Goal: Information Seeking & Learning: Learn about a topic

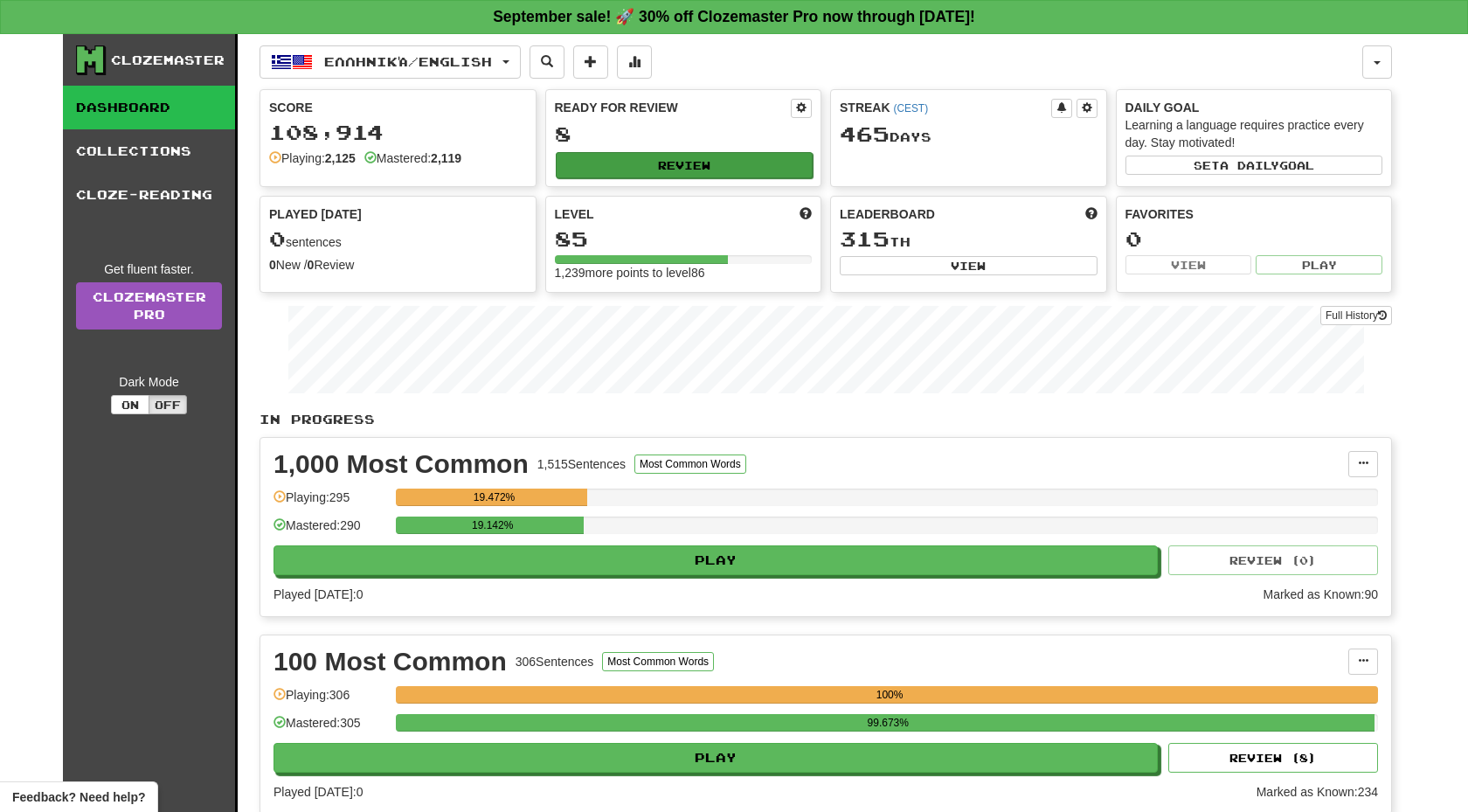
click at [658, 156] on button "Review" at bounding box center [685, 165] width 258 height 26
select select "**"
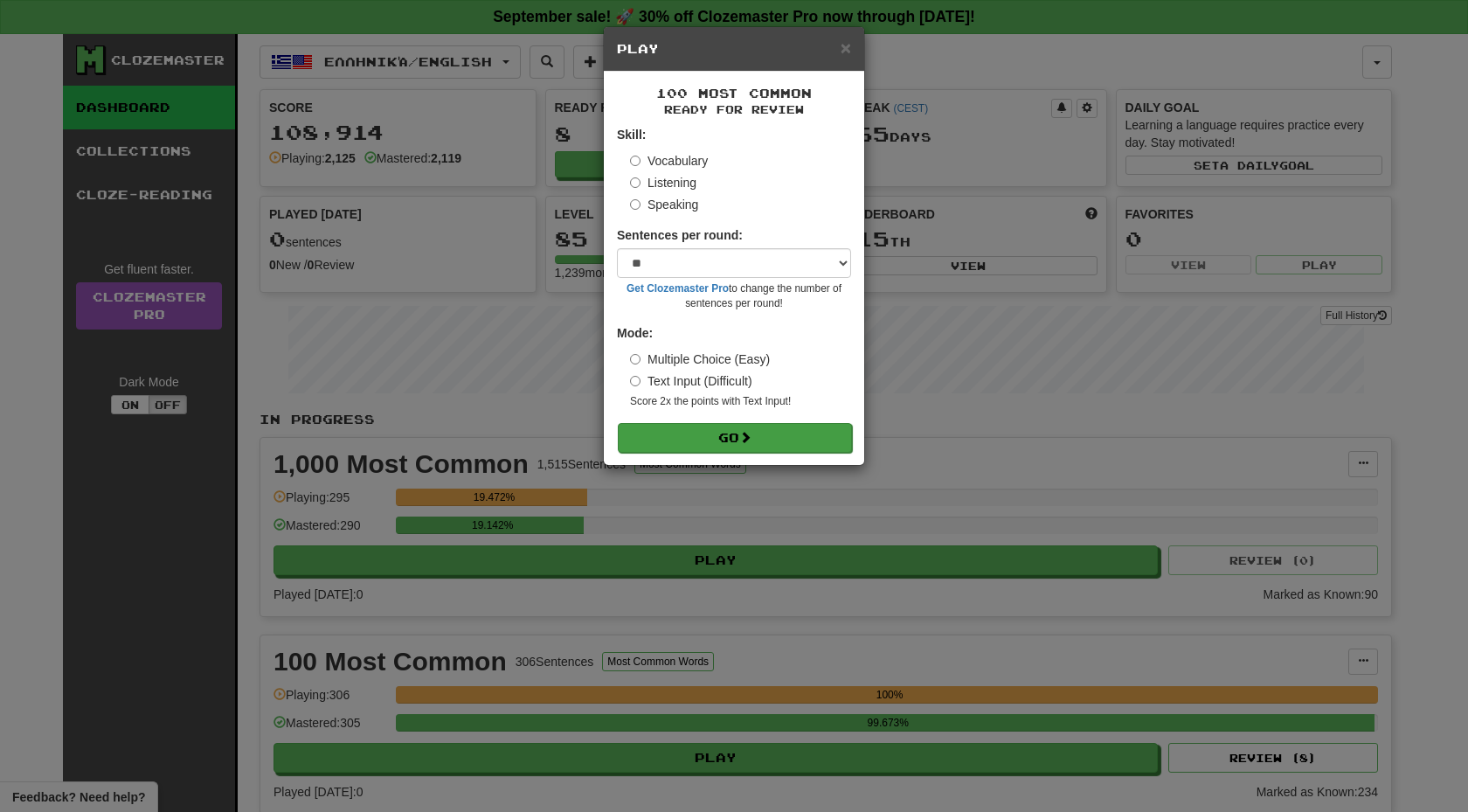
click at [744, 440] on button "Go" at bounding box center [734, 437] width 234 height 29
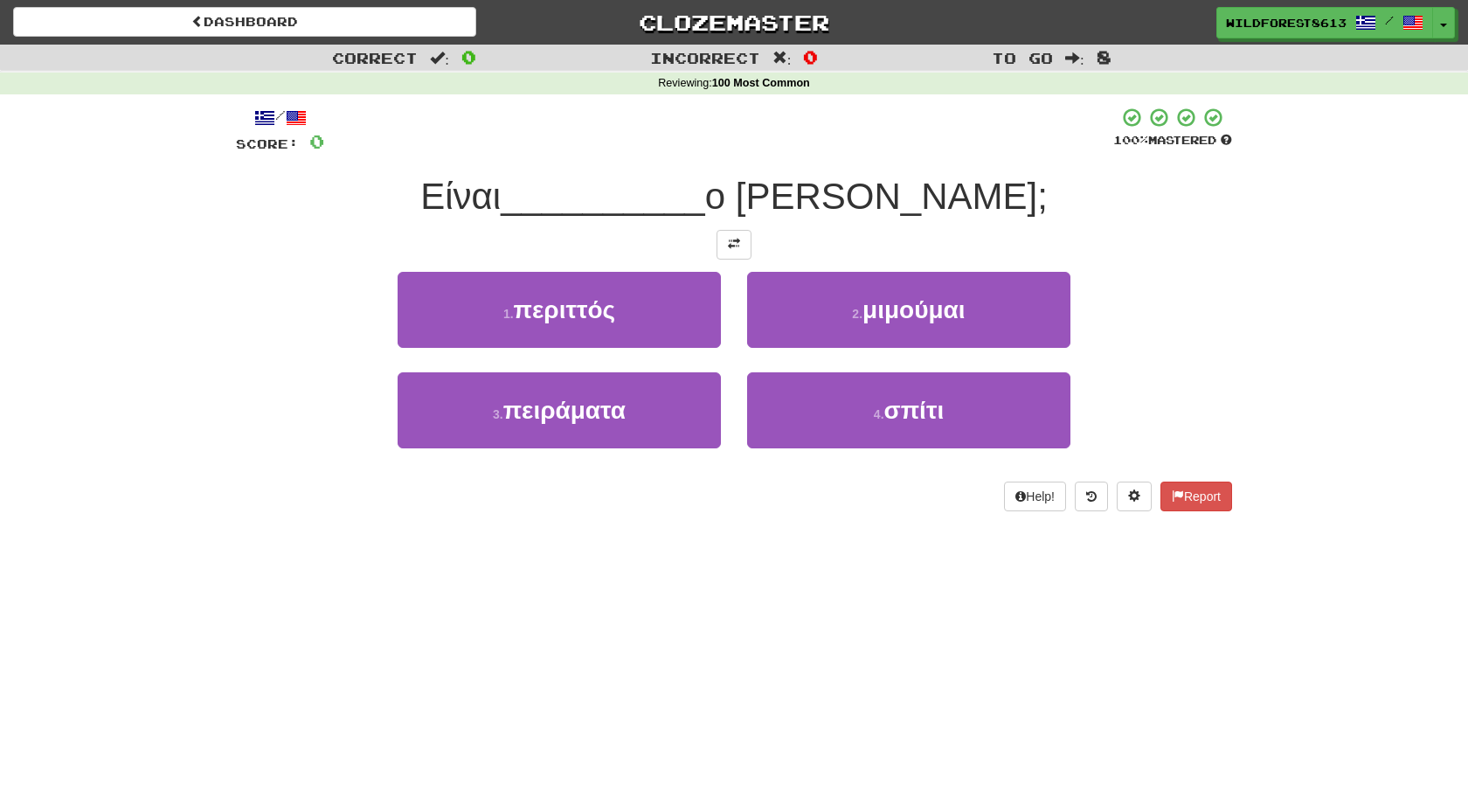
click at [731, 258] on div "/ Score: 0 100 % Mastered Είναι __________ ο Τομ; 1 . περιττός 2 . μιμούμαι 3 .…" at bounding box center [734, 309] width 996 height 405
click at [731, 245] on span at bounding box center [734, 244] width 12 height 12
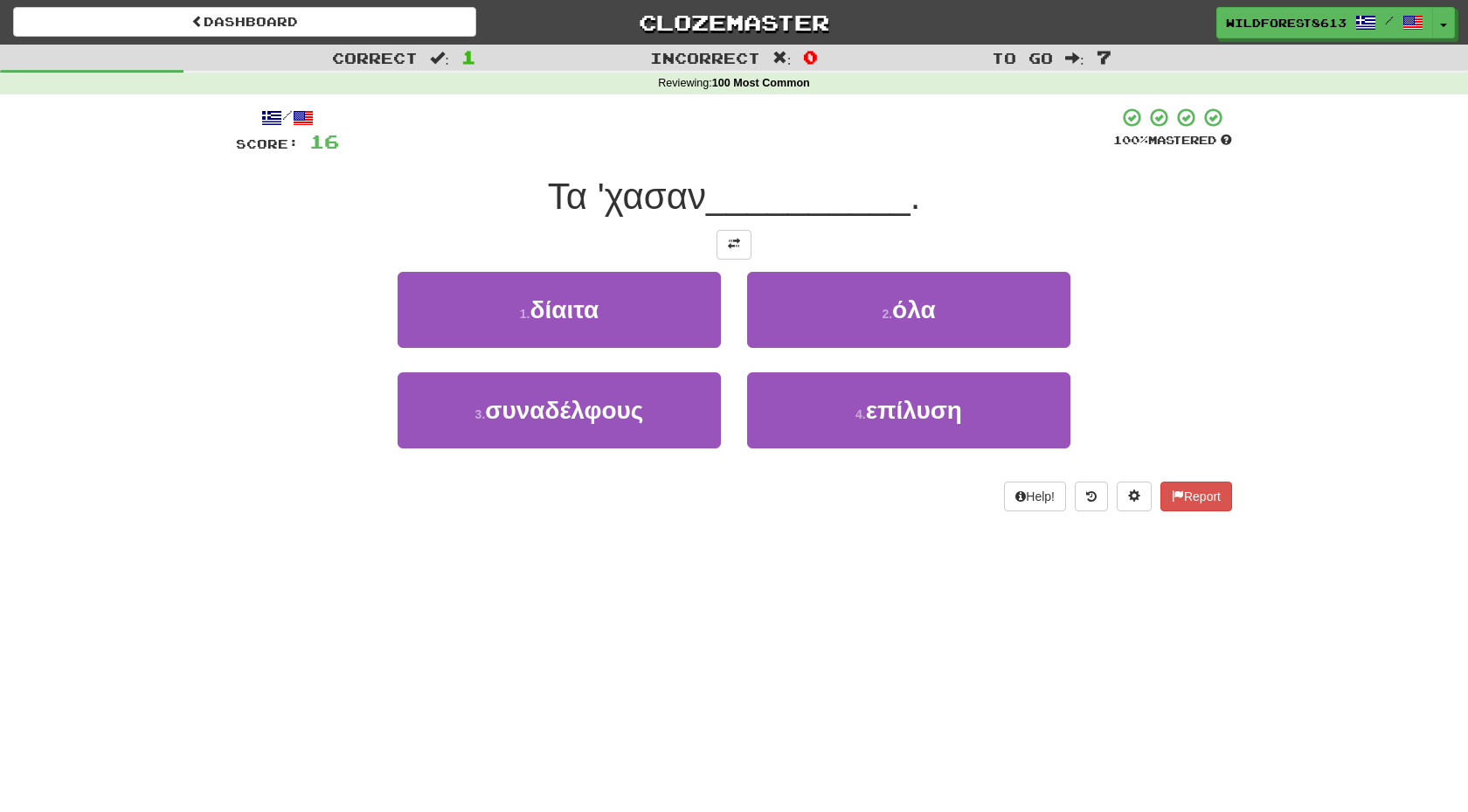
click at [731, 245] on span at bounding box center [734, 244] width 12 height 12
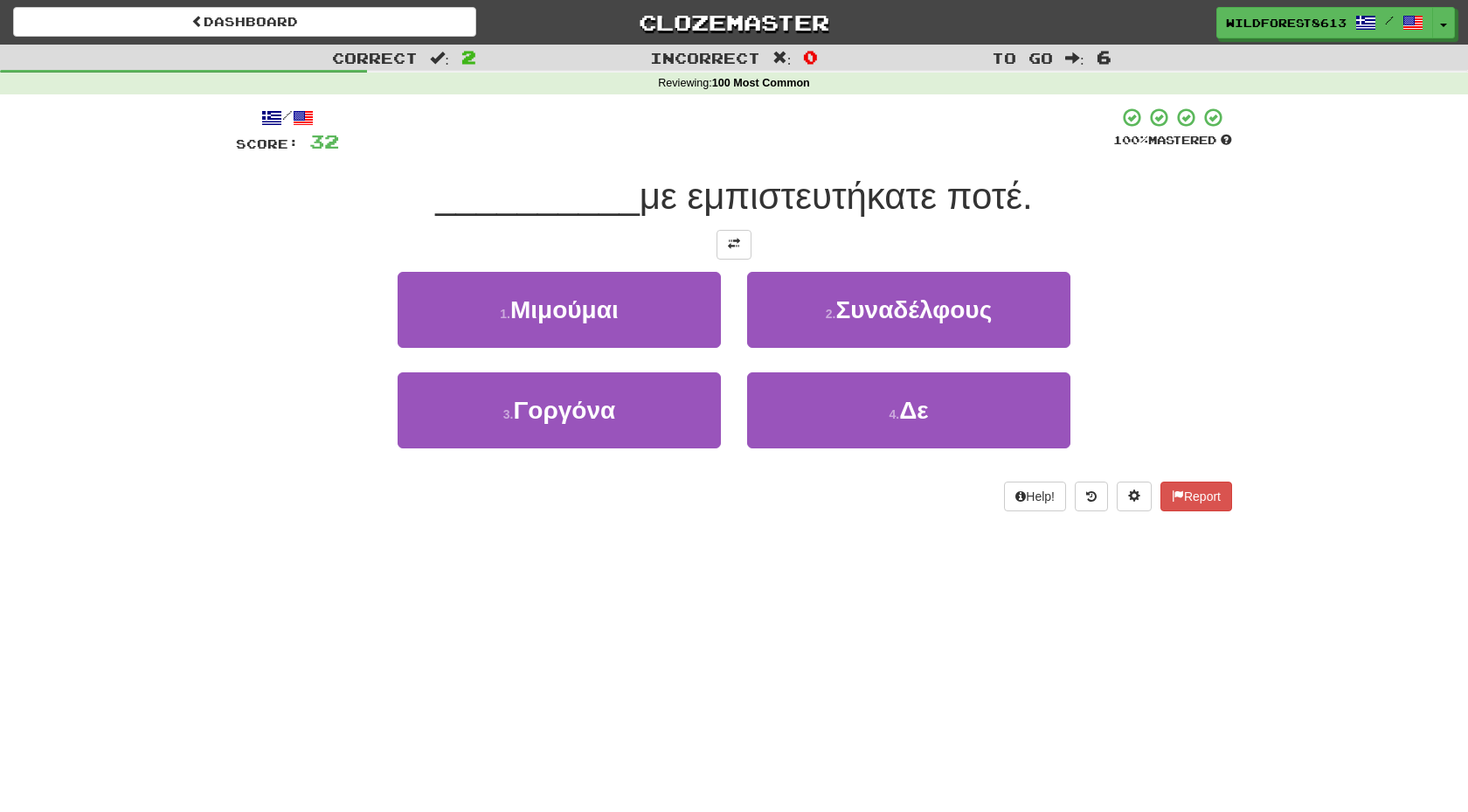
click at [731, 245] on span at bounding box center [734, 244] width 12 height 12
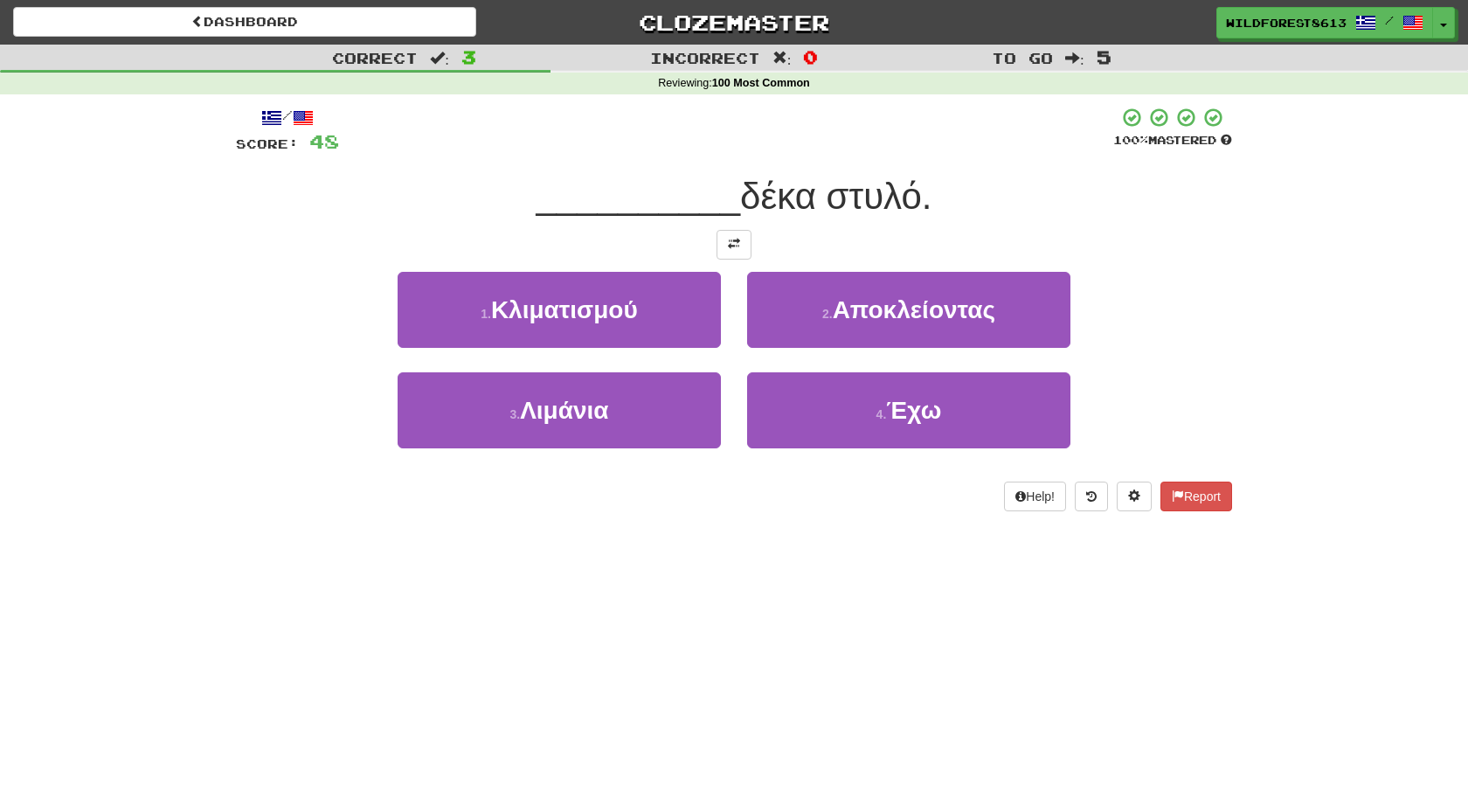
click at [731, 245] on span at bounding box center [734, 244] width 12 height 12
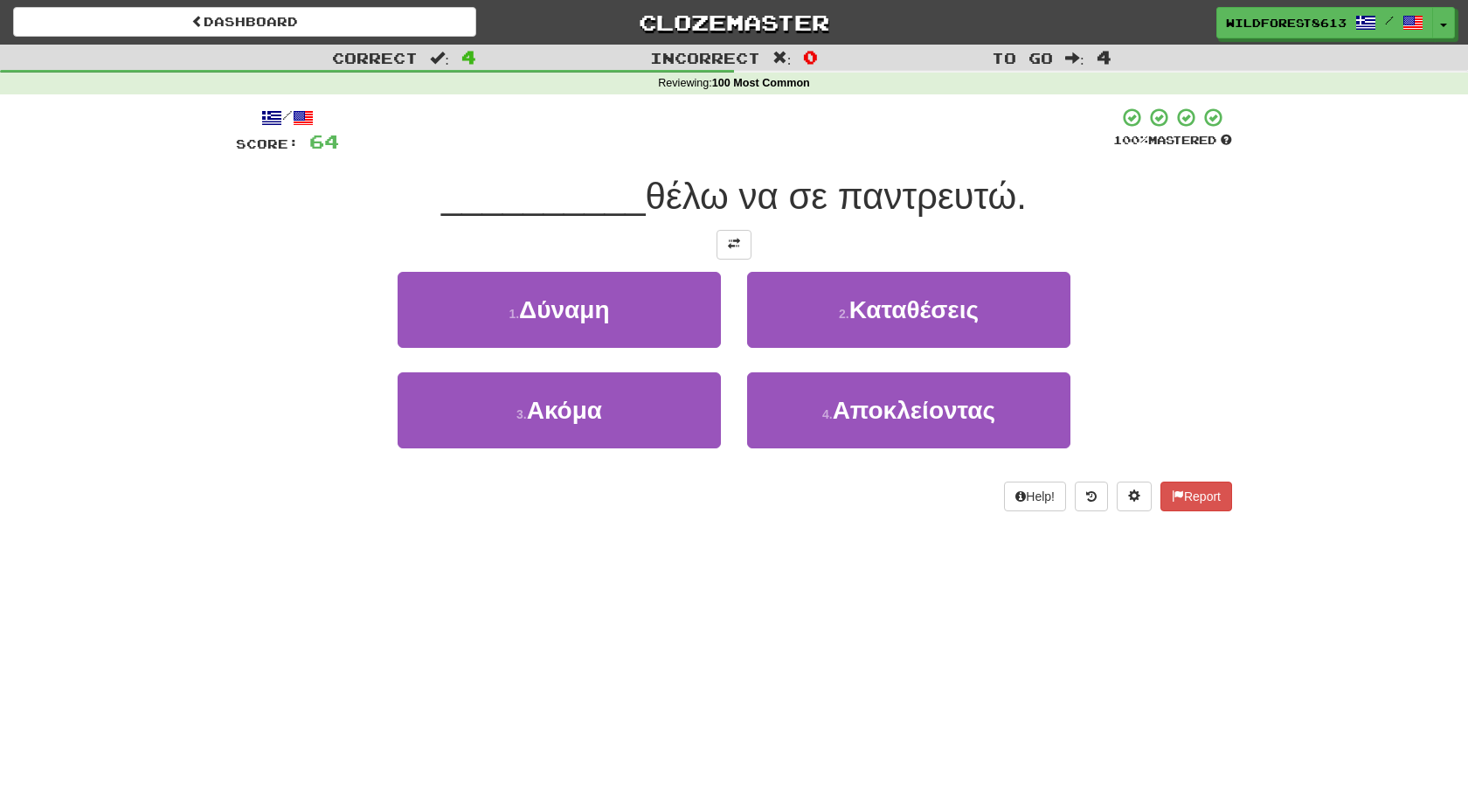
click at [731, 245] on span at bounding box center [734, 244] width 12 height 12
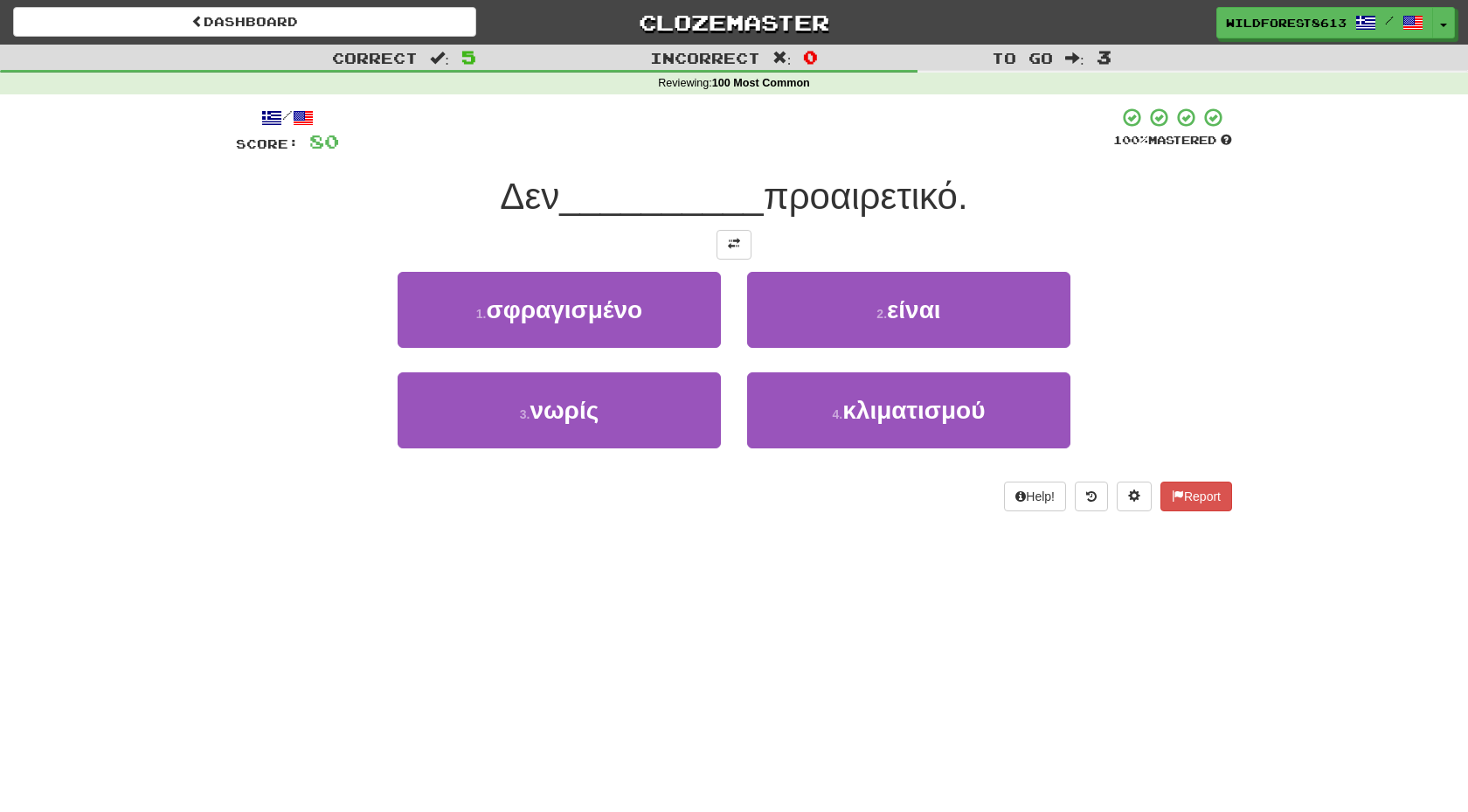
click at [731, 245] on span at bounding box center [734, 244] width 12 height 12
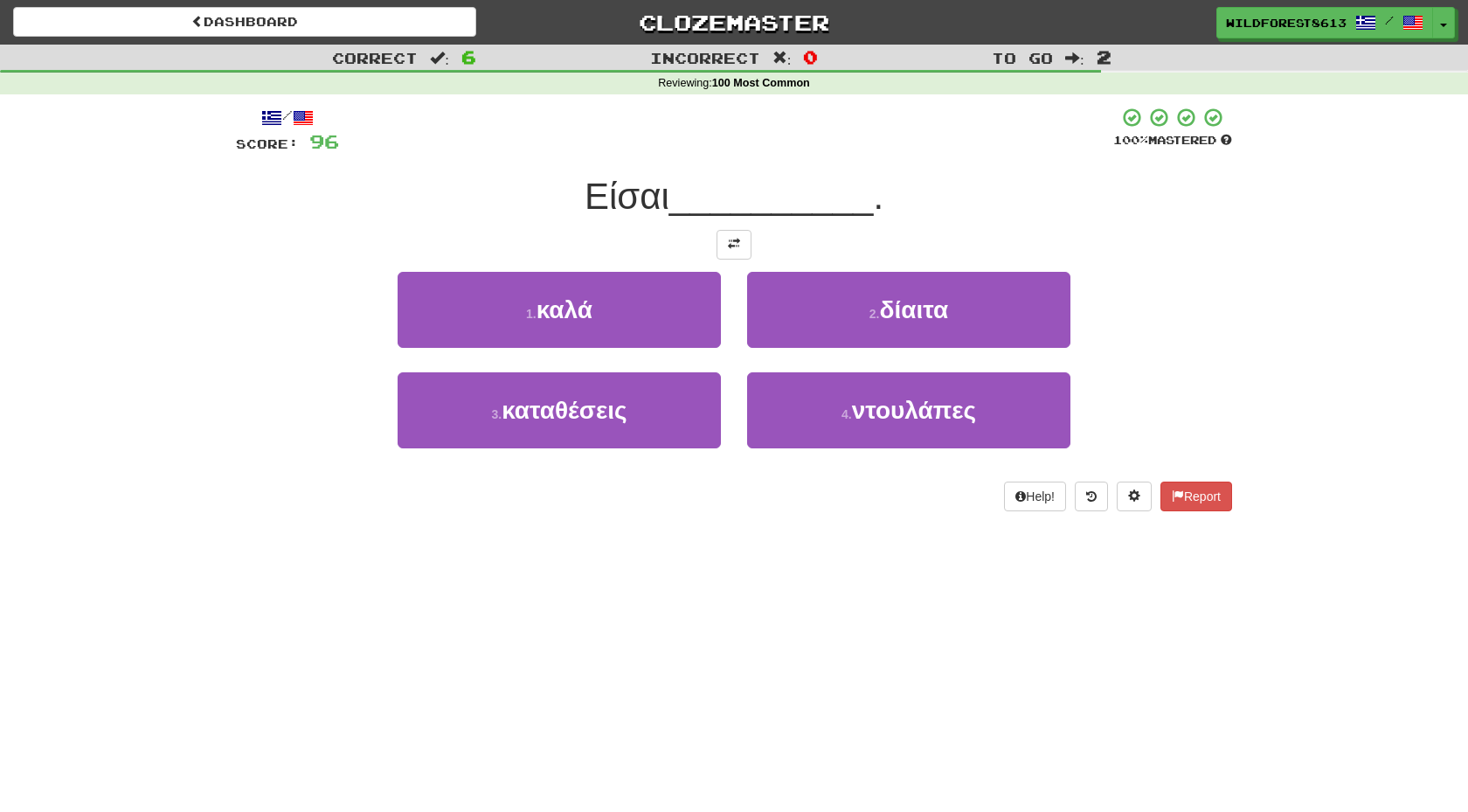
click at [731, 245] on span at bounding box center [734, 244] width 12 height 12
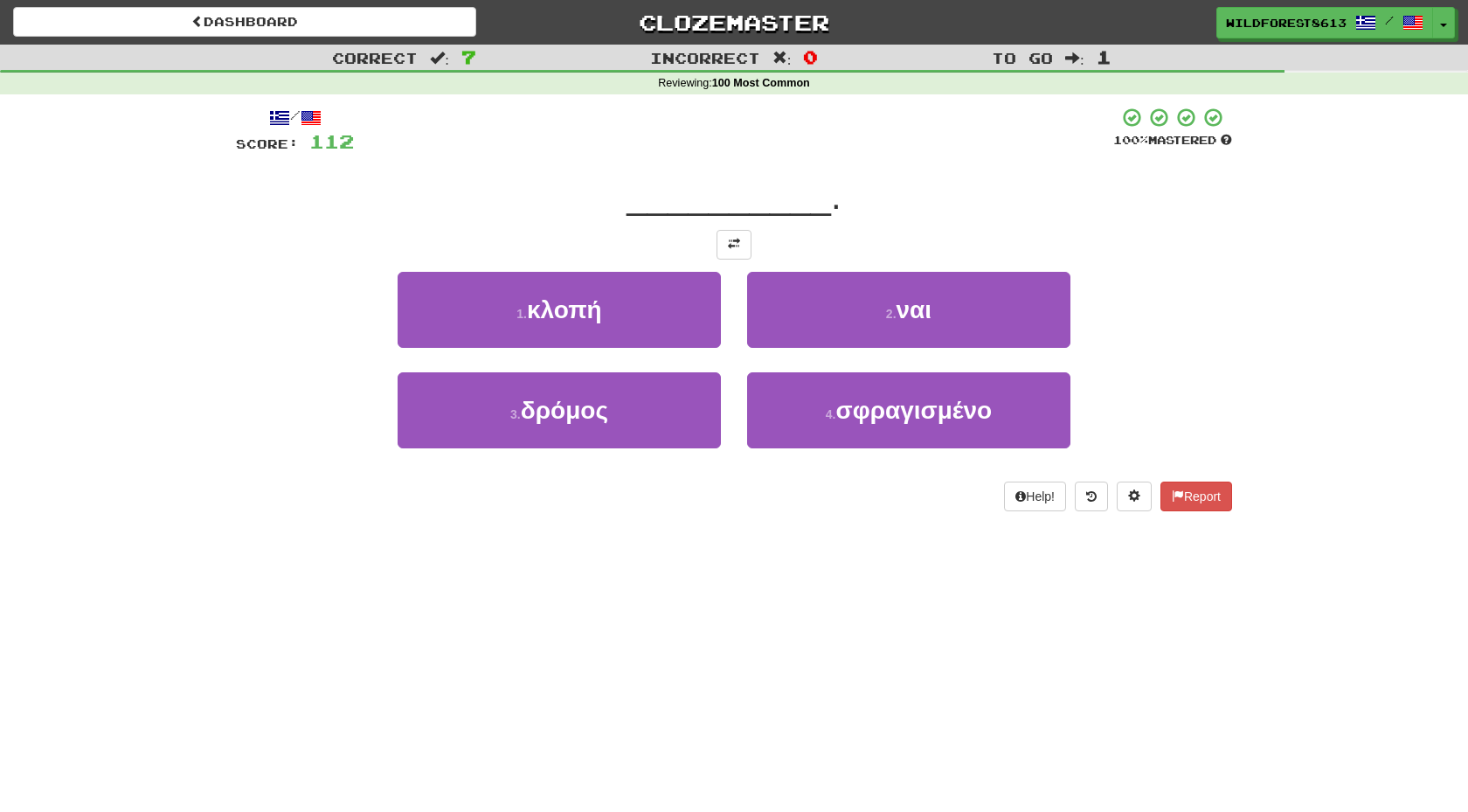
click at [731, 245] on span at bounding box center [734, 244] width 12 height 12
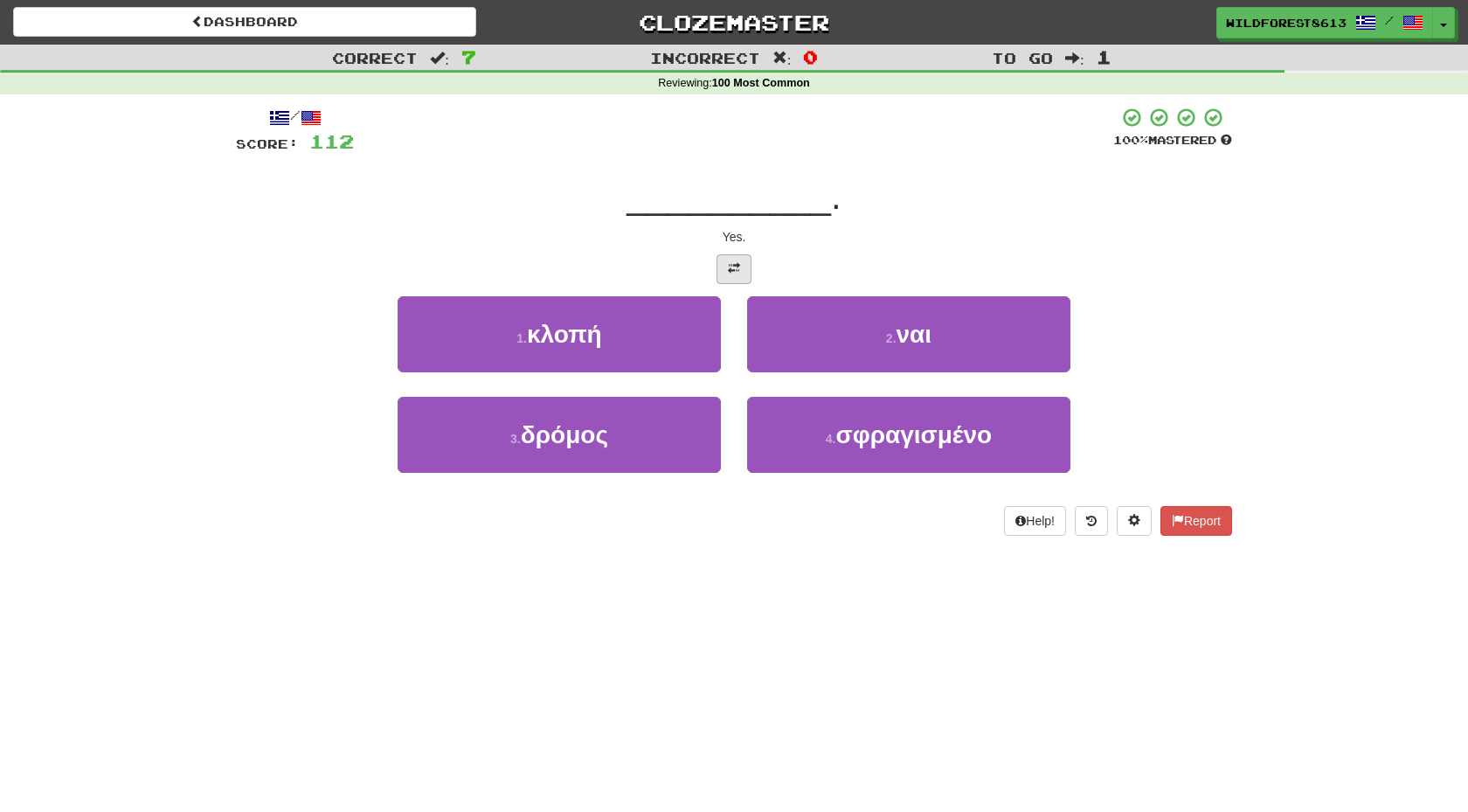
click at [734, 254] on button at bounding box center [734, 268] width 35 height 29
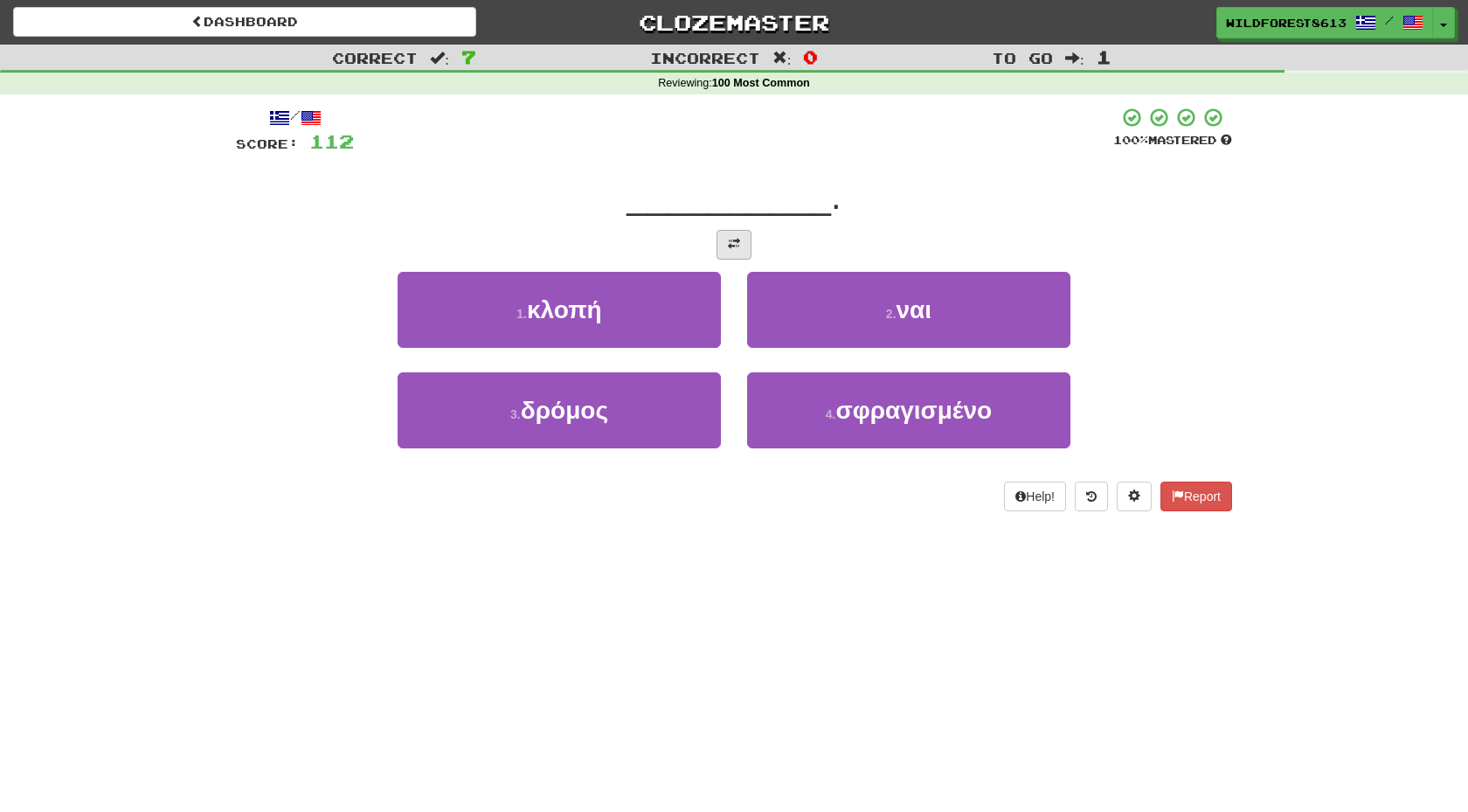
click at [734, 253] on button at bounding box center [734, 244] width 35 height 29
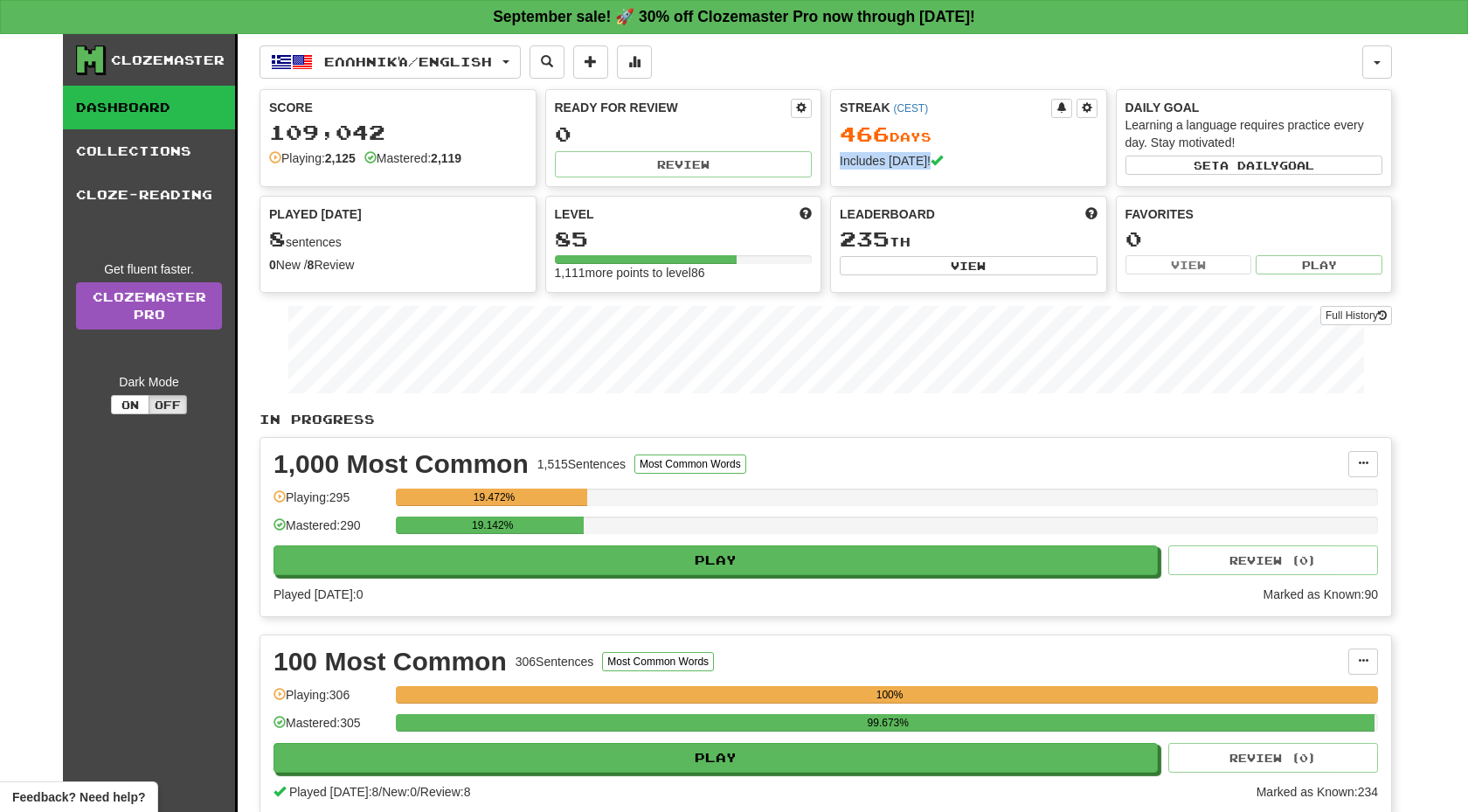
drag, startPoint x: 836, startPoint y: 159, endPoint x: 957, endPoint y: 165, distance: 121.1
click at [957, 165] on div "Streak ( CEST ) 466 Day s Includes [DATE]!" at bounding box center [968, 134] width 275 height 88
